Goal: Navigation & Orientation: Understand site structure

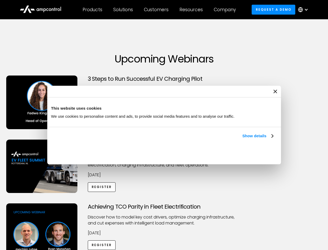
click at [243, 139] on link "Show details" at bounding box center [258, 136] width 31 height 6
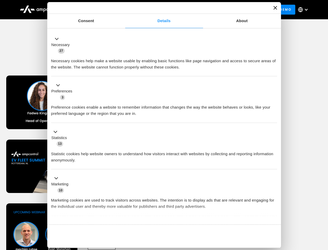
click at [274, 70] on div "Necessary cookies help make a website usable by enabling basic functions like p…" at bounding box center [164, 62] width 226 height 16
click at [323, 210] on div "Achieving TCO Parity in Fleet Electrification Discover how to model key cost dr…" at bounding box center [164, 244] width 327 height 82
click at [160, 10] on div "Customers" at bounding box center [156, 10] width 25 height 6
click at [92, 10] on div "Products" at bounding box center [93, 10] width 20 height 6
click at [124, 10] on div "Solutions" at bounding box center [123, 10] width 20 height 6
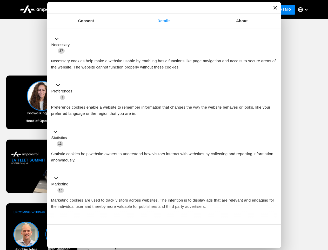
click at [157, 10] on div "Customers" at bounding box center [156, 10] width 25 height 6
click at [192, 10] on div "Resources" at bounding box center [191, 10] width 23 height 6
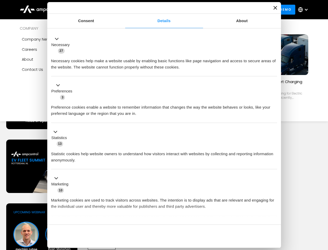
click at [227, 10] on div "Company" at bounding box center [225, 10] width 22 height 6
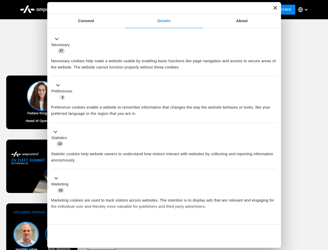
click at [305, 10] on div at bounding box center [306, 10] width 4 height 4
